Goal: Transaction & Acquisition: Subscribe to service/newsletter

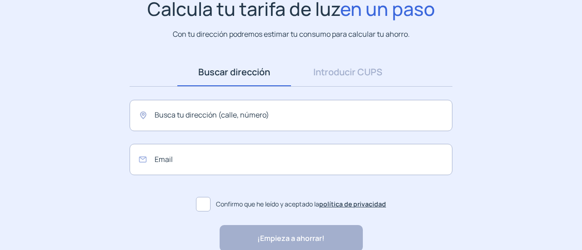
scroll to position [78, 0]
click at [251, 115] on input "text" at bounding box center [291, 115] width 323 height 31
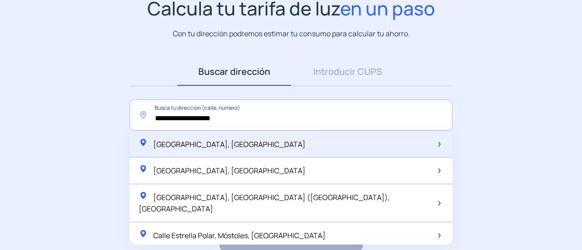
click at [217, 144] on span "[GEOGRAPHIC_DATA], [GEOGRAPHIC_DATA]" at bounding box center [229, 145] width 152 height 10
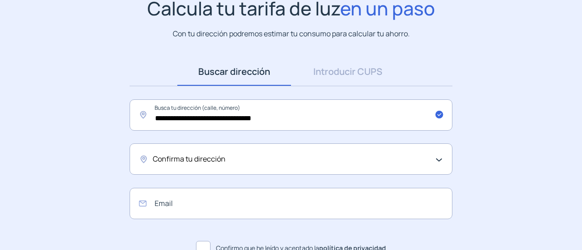
click at [240, 158] on div "Confirma tu dirección" at bounding box center [289, 160] width 272 height 12
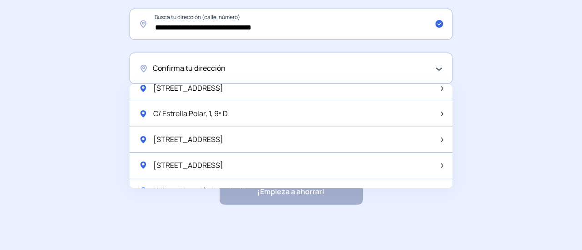
scroll to position [1199, 0]
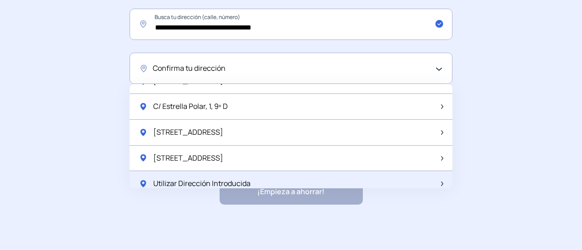
click at [214, 178] on span "Utilizar Dirección Introducida" at bounding box center [201, 184] width 97 height 12
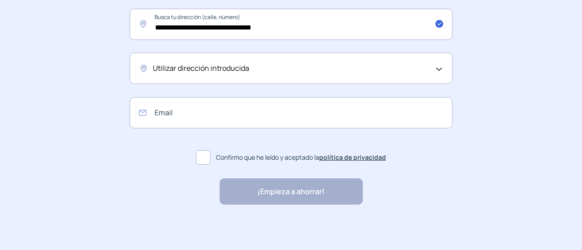
click at [258, 65] on div "Utilizar dirección introducida" at bounding box center [289, 69] width 272 height 12
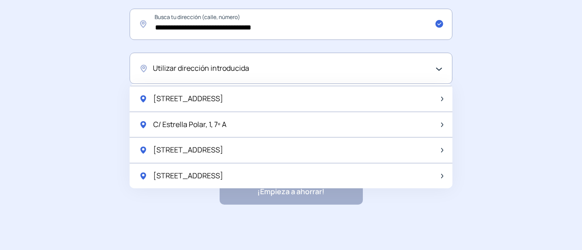
scroll to position [918, 0]
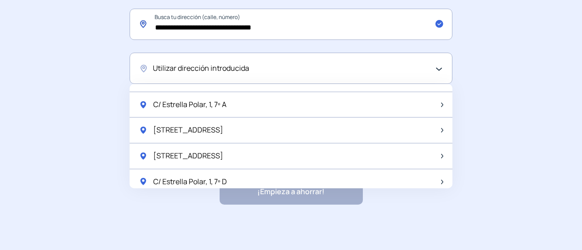
click at [218, 28] on input "**********" at bounding box center [291, 24] width 323 height 31
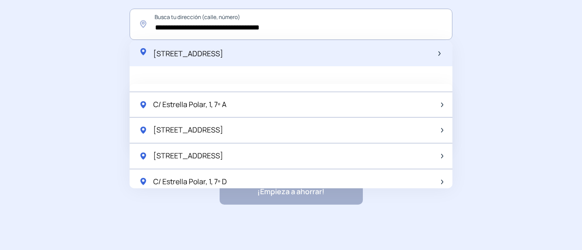
click at [223, 52] on span "[STREET_ADDRESS]" at bounding box center [188, 54] width 70 height 10
type input "**********"
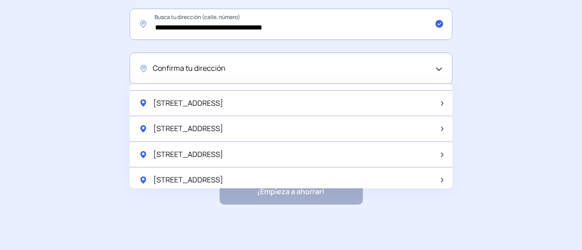
scroll to position [303, 0]
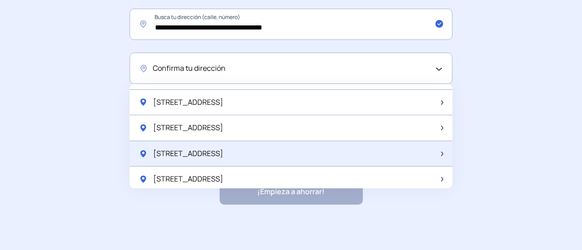
click at [211, 149] on span "[STREET_ADDRESS]" at bounding box center [188, 154] width 70 height 12
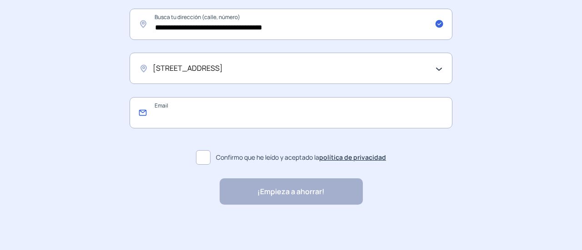
click at [214, 109] on input "email" at bounding box center [291, 112] width 323 height 31
type input "**********"
click at [207, 159] on span at bounding box center [203, 157] width 15 height 15
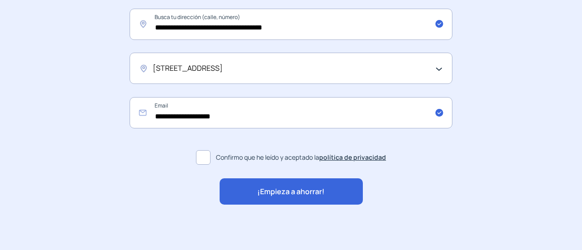
click at [280, 195] on span "¡Empieza a ahorrar!" at bounding box center [290, 192] width 67 height 12
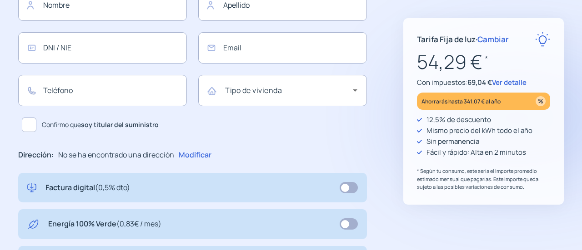
type input "**********"
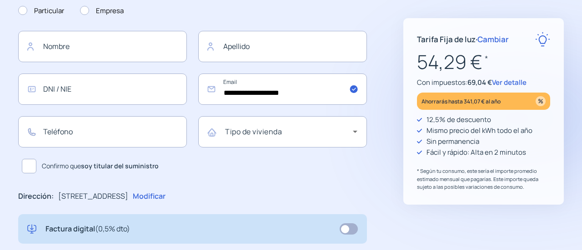
scroll to position [126, 0]
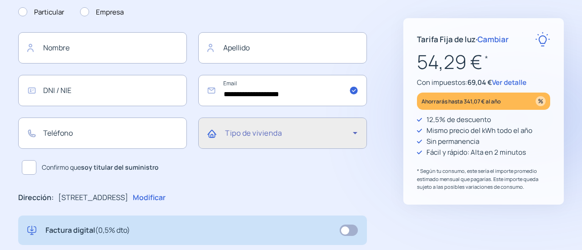
click at [356, 131] on icon at bounding box center [355, 133] width 11 height 11
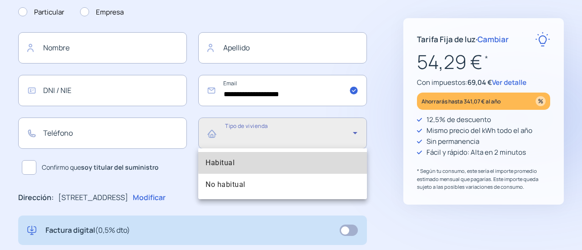
click at [337, 160] on mat-option "Habitual" at bounding box center [282, 163] width 169 height 22
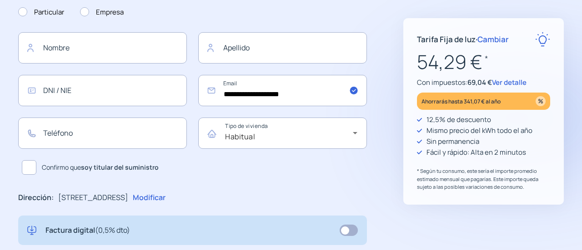
click at [28, 167] on span at bounding box center [29, 167] width 15 height 15
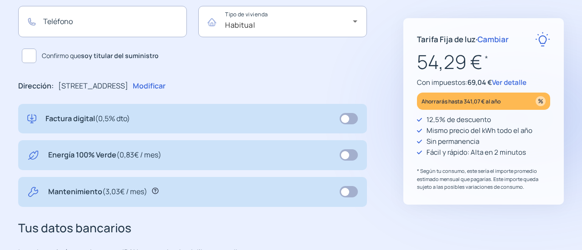
scroll to position [239, 0]
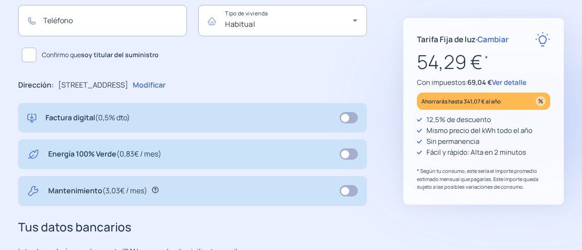
click at [505, 80] on span "Ver detalle" at bounding box center [509, 83] width 35 height 10
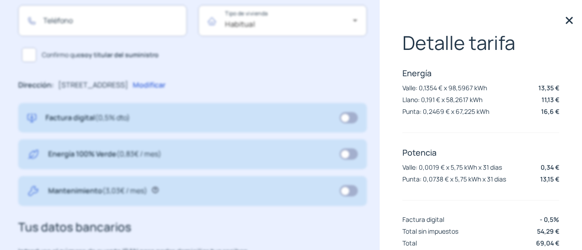
click at [562, 21] on img at bounding box center [569, 21] width 14 height 14
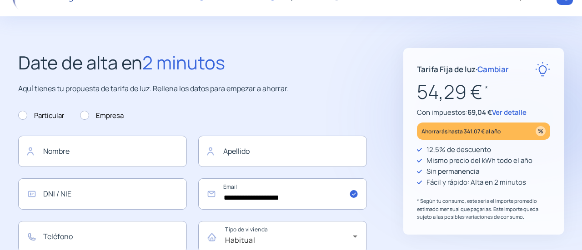
scroll to position [0, 0]
